Goal: Find specific page/section: Find specific page/section

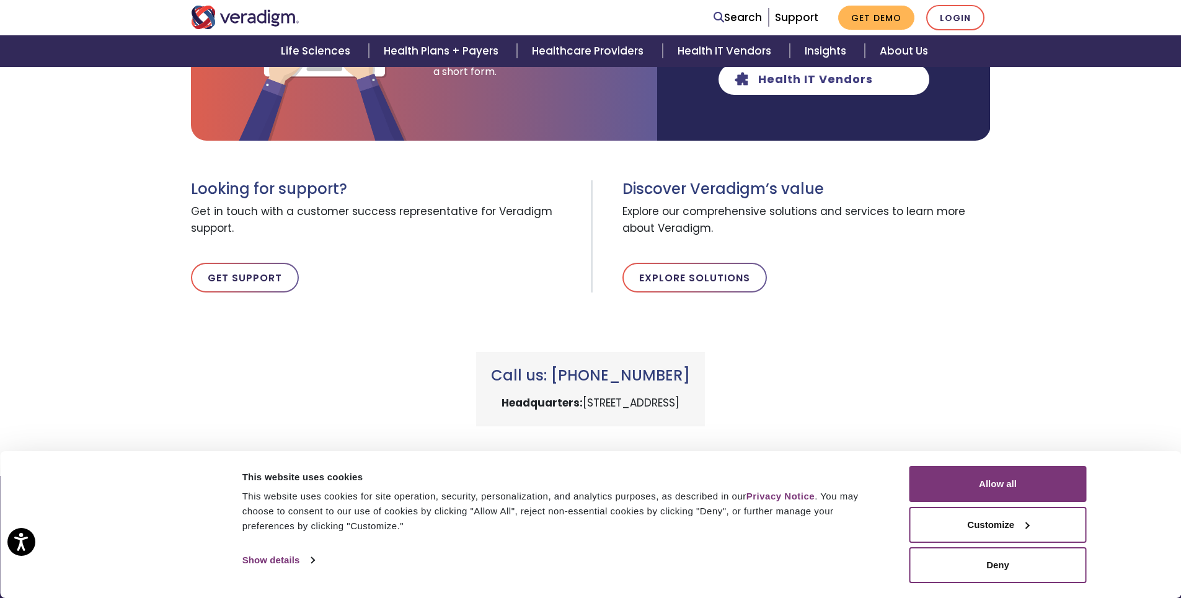
scroll to position [372, 0]
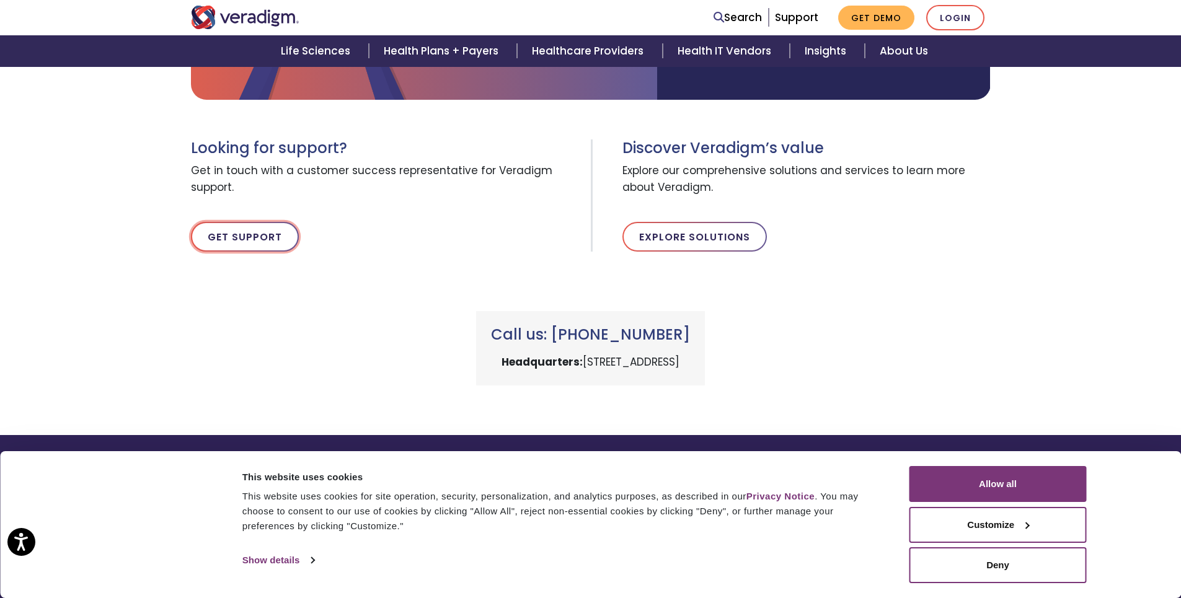
click at [250, 242] on link "Get Support" at bounding box center [245, 237] width 108 height 30
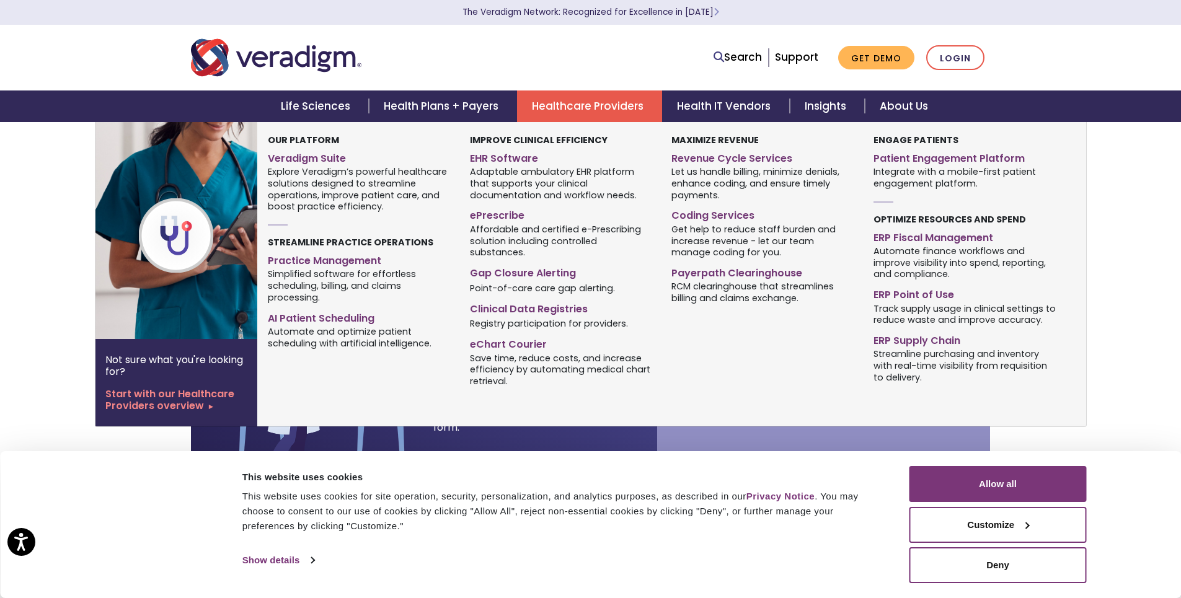
click at [565, 103] on link "Healthcare Providers" at bounding box center [589, 106] width 145 height 32
